Goal: Task Accomplishment & Management: Manage account settings

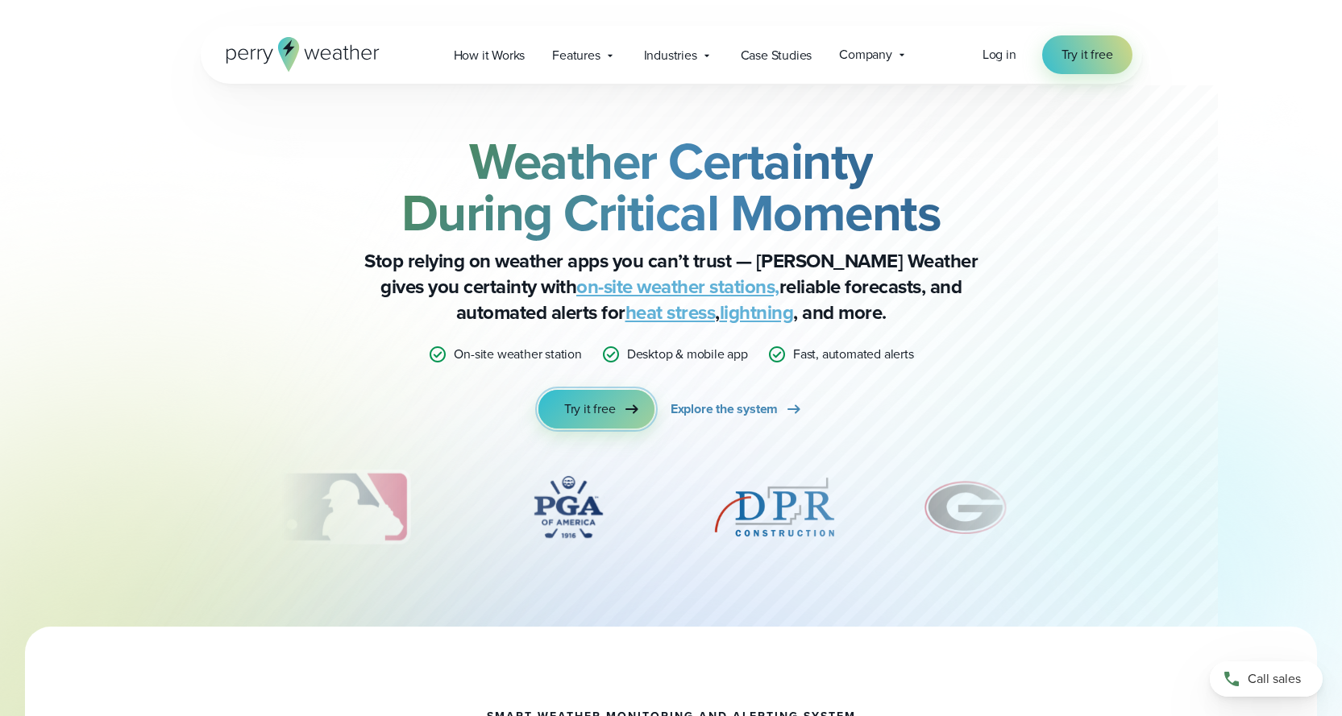
click at [624, 406] on icon at bounding box center [631, 409] width 19 height 19
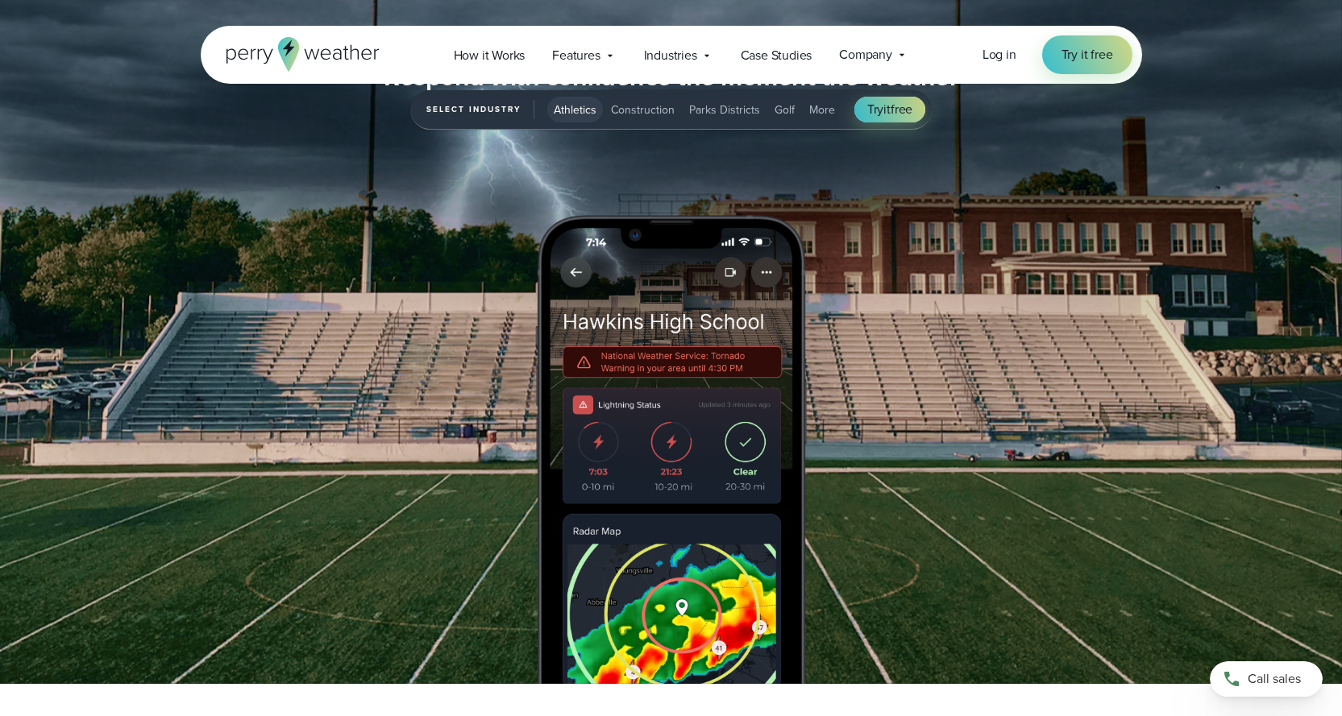
scroll to position [1693, 0]
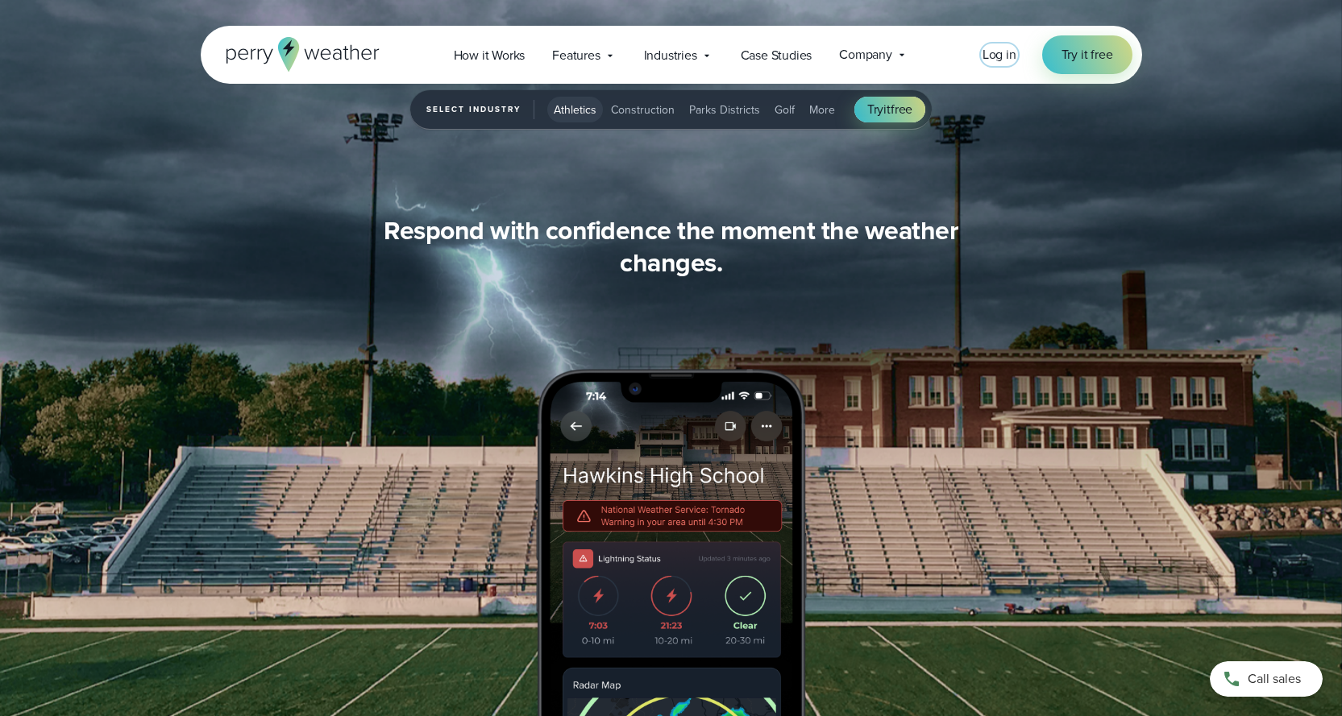
click at [992, 56] on span "Log in" at bounding box center [999, 54] width 34 height 19
